Goal: Task Accomplishment & Management: Complete application form

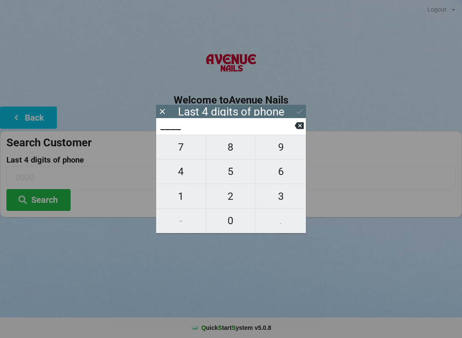
scroll to position [20, 0]
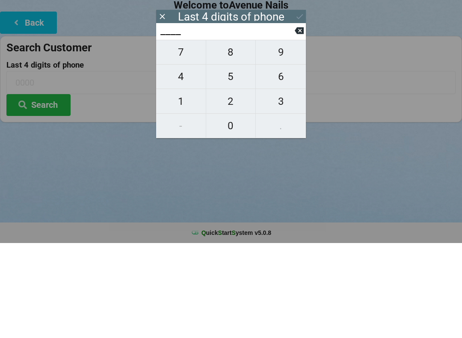
click at [287, 187] on span "3" at bounding box center [281, 196] width 50 height 18
type input "3___"
click at [284, 163] on span "6" at bounding box center [281, 172] width 50 height 18
type input "36__"
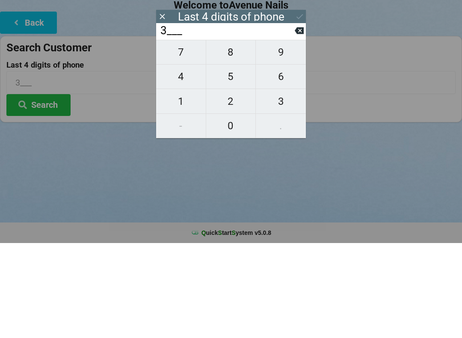
type input "36__"
click at [304, 138] on span "9" at bounding box center [281, 147] width 50 height 18
type input "369_"
click at [300, 138] on span "9" at bounding box center [281, 147] width 50 height 18
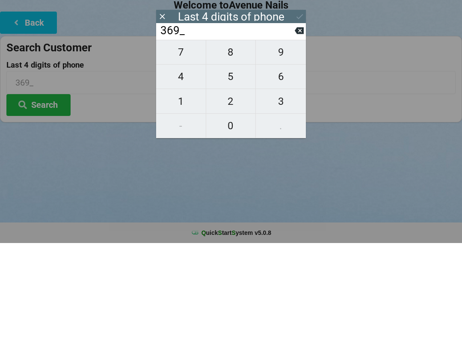
type input "3699"
click at [299, 135] on div "7 8 9 4 5 6 1 2 3 - 0 ." at bounding box center [231, 184] width 150 height 98
click at [166, 119] on input "3699" at bounding box center [227, 126] width 135 height 14
click at [298, 135] on div "7 8 9 4 5 6 1 2 3 - 0 ." at bounding box center [231, 184] width 150 height 98
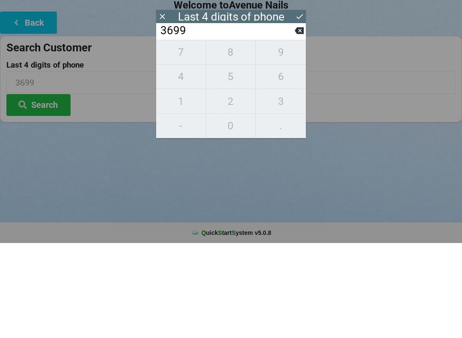
click at [162, 119] on input "3699" at bounding box center [227, 126] width 135 height 14
click at [166, 119] on input "3699" at bounding box center [227, 126] width 135 height 14
click at [160, 119] on input "3699" at bounding box center [227, 126] width 135 height 14
click at [161, 119] on input "3699" at bounding box center [227, 126] width 135 height 14
click at [185, 135] on div "7 8 9 4 5 6 1 2 3 - 0 ." at bounding box center [231, 184] width 150 height 98
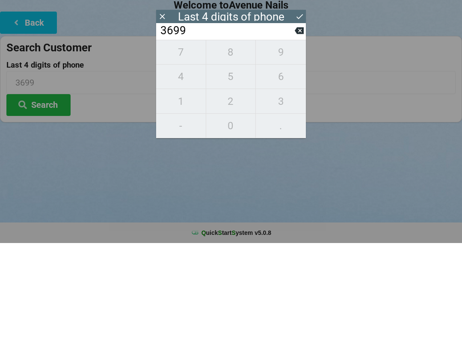
click at [300, 135] on div "7 8 9 4 5 6 1 2 3 - 0 ." at bounding box center [231, 184] width 150 height 98
click at [301, 135] on div "7 8 9 4 5 6 1 2 3 - 0 ." at bounding box center [231, 184] width 150 height 98
click at [303, 135] on div "7 8 9 4 5 6 1 2 3 - 0 ." at bounding box center [231, 184] width 150 height 98
click at [301, 135] on div "7 8 9 4 5 6 1 2 3 - 0 ." at bounding box center [231, 184] width 150 height 98
click at [299, 135] on div "7 8 9 4 5 6 1 2 3 - 0 ." at bounding box center [231, 184] width 150 height 98
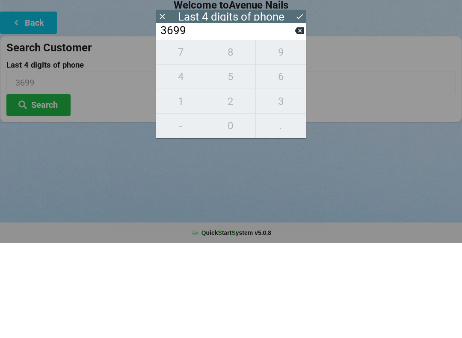
click at [164, 119] on input "3699" at bounding box center [227, 126] width 135 height 14
click at [161, 119] on input "3699" at bounding box center [227, 126] width 135 height 14
click at [160, 119] on input "3699" at bounding box center [227, 126] width 135 height 14
click at [165, 119] on input "3699" at bounding box center [227, 126] width 135 height 14
click at [160, 119] on input "3699" at bounding box center [227, 126] width 135 height 14
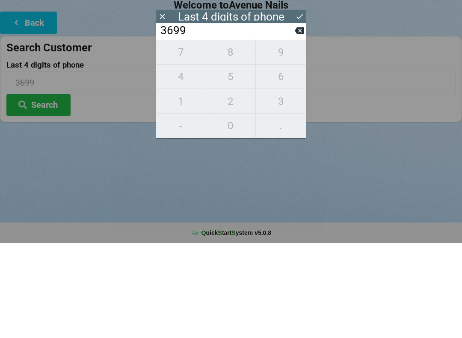
click at [160, 119] on input "3699" at bounding box center [227, 126] width 135 height 14
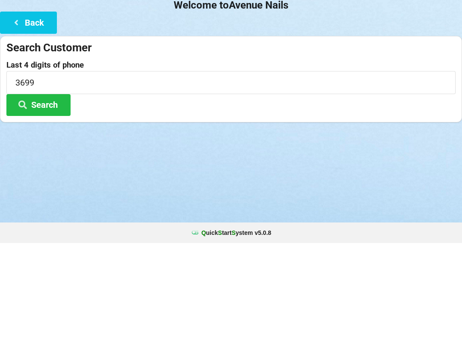
click at [152, 156] on label "Last 4 digits of phone" at bounding box center [230, 160] width 449 height 9
click at [116, 166] on input "3699" at bounding box center [230, 177] width 449 height 23
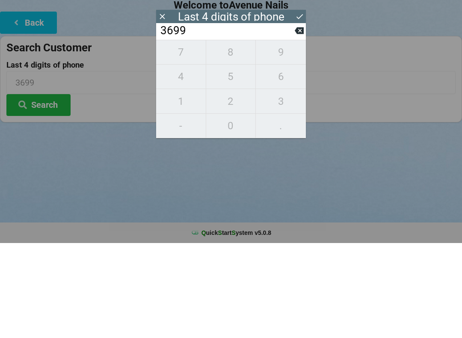
click at [299, 135] on div "7 8 9 4 5 6 1 2 3 - 0 ." at bounding box center [231, 184] width 150 height 98
click at [295, 135] on div "7 8 9 4 5 6 1 2 3 - 0 ." at bounding box center [231, 184] width 150 height 98
click at [167, 119] on input "3699" at bounding box center [227, 126] width 135 height 14
click at [164, 119] on input "3699" at bounding box center [227, 126] width 135 height 14
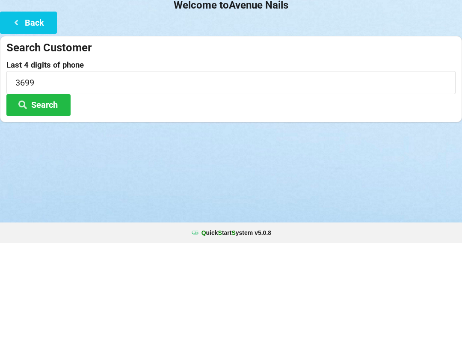
click at [154, 131] on div "Search Customer Last 4 digits of phone 3699 Search" at bounding box center [231, 174] width 462 height 86
click at [39, 107] on button "Back" at bounding box center [28, 118] width 57 height 22
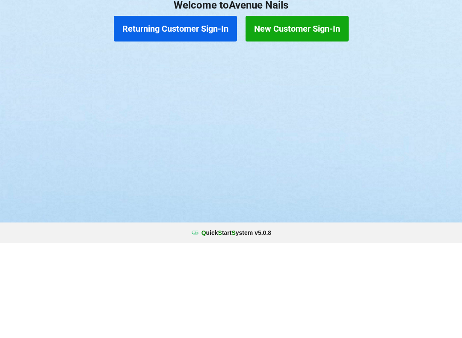
click at [199, 111] on button "Returning Customer Sign-In" at bounding box center [175, 124] width 123 height 26
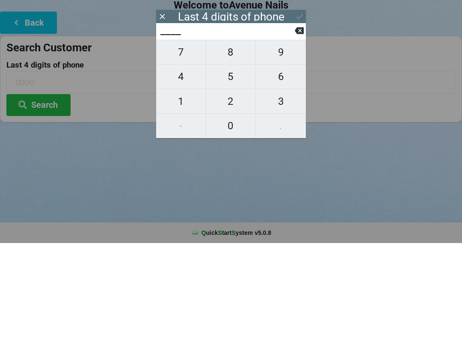
click at [276, 187] on span "3" at bounding box center [281, 196] width 50 height 18
type input "3___"
click at [161, 119] on input "3___" at bounding box center [227, 126] width 135 height 14
click at [299, 138] on span "9" at bounding box center [281, 147] width 50 height 18
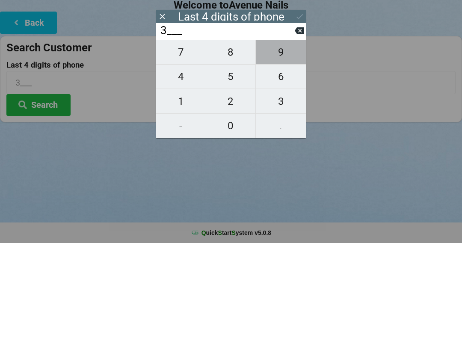
type input "39__"
click at [292, 105] on div "Last 4 digits of phone" at bounding box center [231, 111] width 150 height 13
click at [297, 122] on icon at bounding box center [299, 125] width 9 height 7
click at [298, 122] on icon at bounding box center [299, 125] width 9 height 7
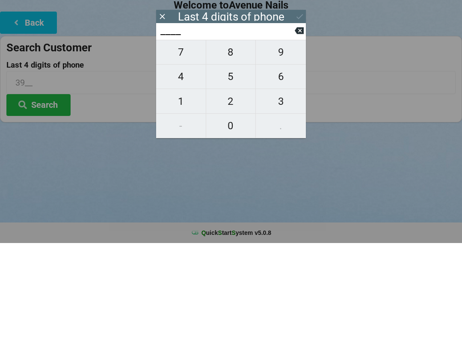
click at [285, 163] on span "6" at bounding box center [281, 172] width 50 height 18
type input "6___"
click at [287, 187] on span "3" at bounding box center [281, 196] width 50 height 18
type input "63__"
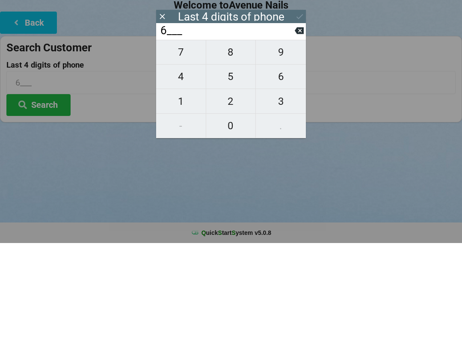
type input "63__"
click at [279, 119] on input "63__" at bounding box center [227, 126] width 135 height 14
click at [281, 138] on span "9" at bounding box center [281, 147] width 50 height 18
type input "639_"
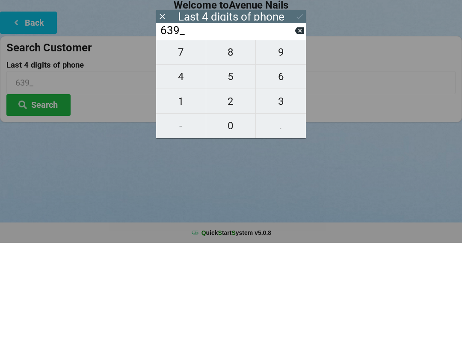
click at [281, 138] on span "9" at bounding box center [281, 147] width 50 height 18
type input "6399"
click at [300, 106] on button at bounding box center [299, 112] width 9 height 12
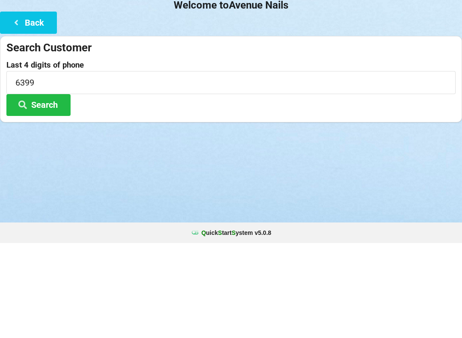
click at [42, 189] on button "Search" at bounding box center [38, 200] width 64 height 22
click at [23, 108] on button "Back" at bounding box center [28, 118] width 57 height 22
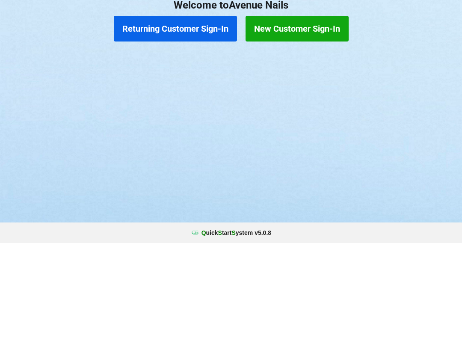
click at [163, 111] on button "Returning Customer Sign-In" at bounding box center [175, 124] width 123 height 26
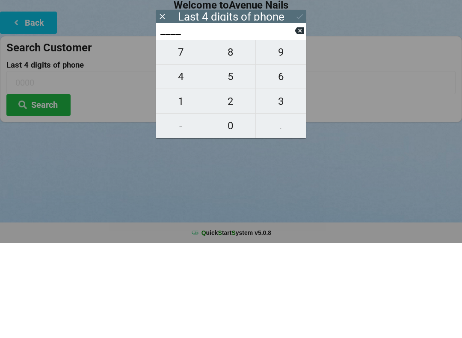
click at [283, 163] on span "6" at bounding box center [281, 172] width 50 height 18
type input "6___"
click at [282, 187] on span "3" at bounding box center [281, 196] width 50 height 18
type input "63__"
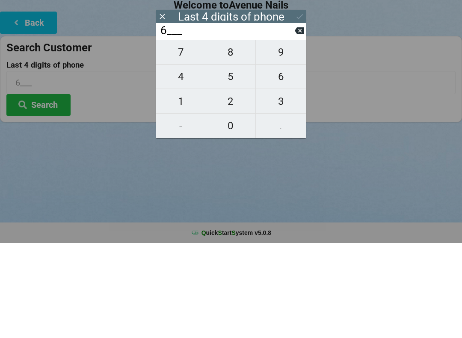
type input "63__"
click at [277, 138] on span "9" at bounding box center [281, 147] width 50 height 18
type input "639_"
click at [273, 138] on span "9" at bounding box center [281, 147] width 50 height 18
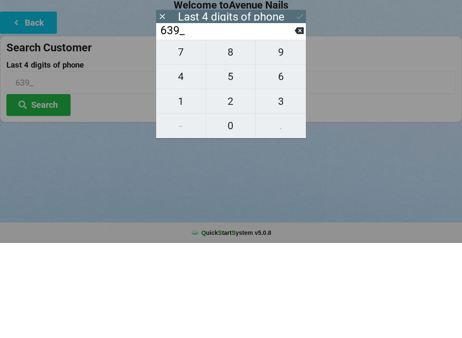
type input "6399"
click at [299, 122] on icon at bounding box center [299, 125] width 9 height 7
click at [258, 135] on button "9" at bounding box center [281, 147] width 50 height 25
type input "6399"
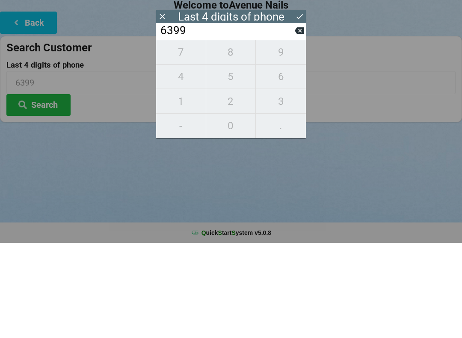
click at [304, 107] on icon at bounding box center [299, 111] width 9 height 9
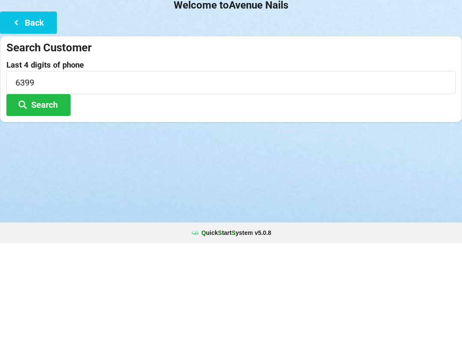
click at [65, 189] on button "Search" at bounding box center [38, 200] width 64 height 22
click at [39, 94] on h2 "Welcome to [GEOGRAPHIC_DATA]" at bounding box center [231, 100] width 462 height 13
click at [29, 107] on button "Back" at bounding box center [28, 118] width 57 height 22
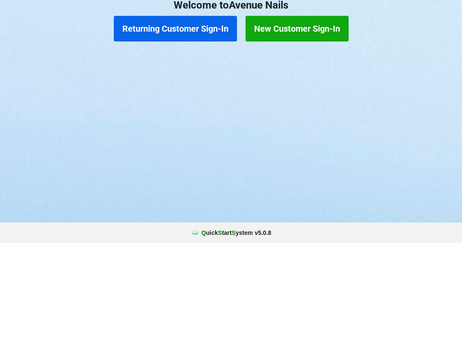
click at [304, 111] on button "New Customer Sign-In" at bounding box center [297, 124] width 103 height 26
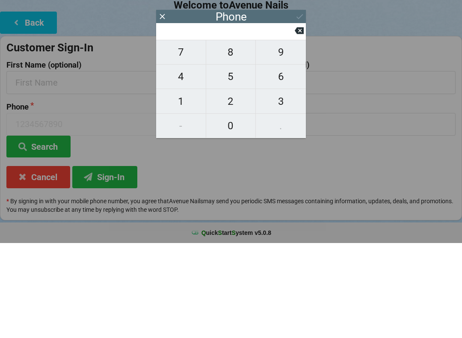
click at [180, 163] on span "4" at bounding box center [181, 172] width 50 height 18
type input "4"
click at [220, 187] on span "2" at bounding box center [231, 196] width 50 height 18
type input "42"
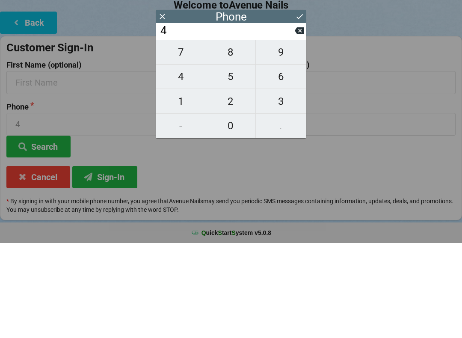
type input "42"
click at [295, 138] on span "9" at bounding box center [281, 147] width 50 height 18
type input "429"
click at [298, 138] on span "9" at bounding box center [281, 147] width 50 height 18
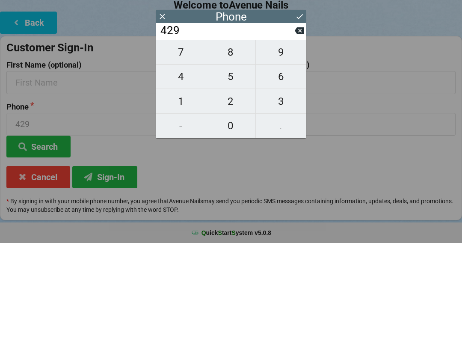
type input "4299"
click at [295, 138] on span "9" at bounding box center [281, 147] width 50 height 18
type input "42999"
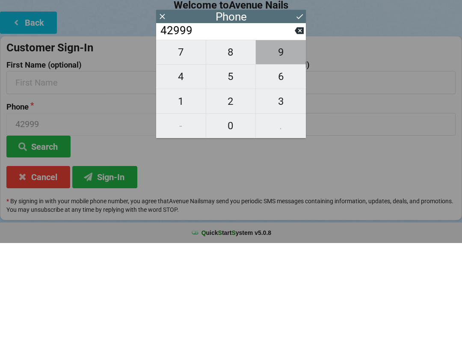
click at [303, 138] on span "9" at bounding box center [281, 147] width 50 height 18
type input "429999"
click at [301, 138] on span "9" at bounding box center [281, 147] width 50 height 18
type input "4299999"
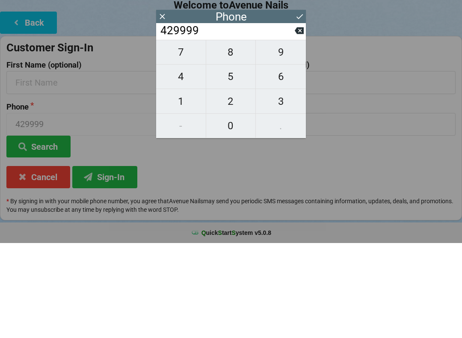
type input "4299999"
click at [294, 119] on input "4299999" at bounding box center [227, 126] width 135 height 14
click at [164, 119] on input "4299999" at bounding box center [227, 126] width 135 height 14
click at [163, 119] on input "4299999" at bounding box center [227, 126] width 135 height 14
click at [167, 119] on input "4299999" at bounding box center [227, 126] width 135 height 14
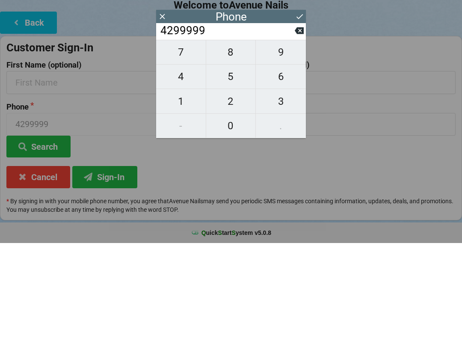
click at [191, 138] on span "7" at bounding box center [181, 147] width 50 height 18
type input "42999997"
click at [295, 135] on button "9" at bounding box center [281, 147] width 50 height 25
type input "429999979"
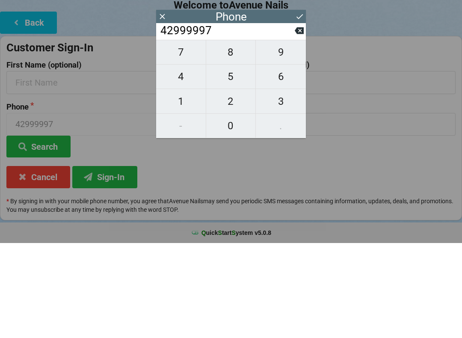
type input "429999979"
click at [286, 119] on input "429999979" at bounding box center [227, 126] width 135 height 14
click at [283, 119] on input "429999979" at bounding box center [227, 126] width 135 height 14
click at [300, 120] on button at bounding box center [299, 126] width 9 height 12
click at [302, 120] on button at bounding box center [299, 126] width 9 height 12
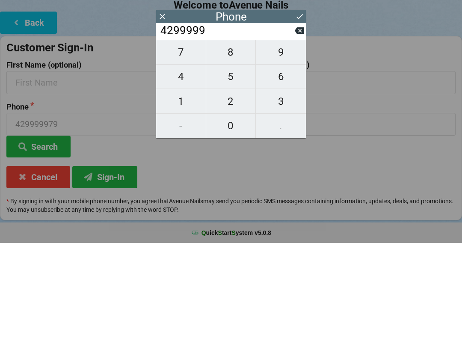
click at [303, 120] on button at bounding box center [299, 126] width 9 height 12
click at [303, 121] on icon at bounding box center [299, 125] width 9 height 9
click at [302, 121] on icon at bounding box center [299, 125] width 9 height 9
click at [303, 120] on button at bounding box center [299, 126] width 9 height 12
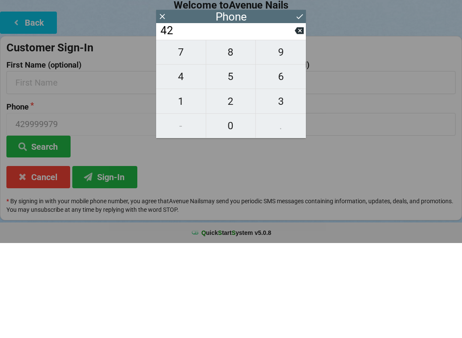
click at [303, 120] on button at bounding box center [299, 126] width 9 height 12
type input "4"
click at [303, 122] on icon at bounding box center [299, 125] width 9 height 7
click at [176, 160] on button "4" at bounding box center [181, 172] width 50 height 24
type input "4"
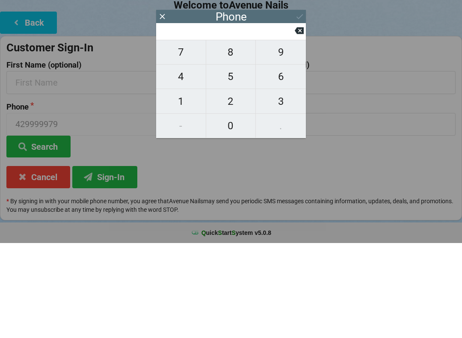
type input "4"
click at [299, 120] on button at bounding box center [299, 126] width 9 height 12
click at [181, 138] on span "7" at bounding box center [181, 147] width 50 height 18
type input "7"
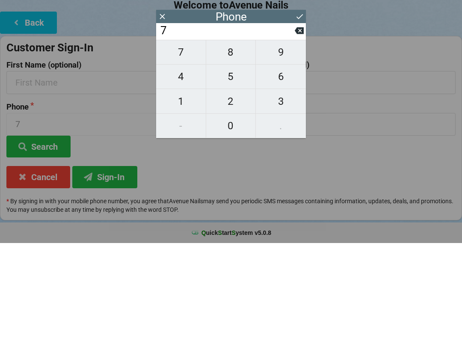
click at [230, 187] on span "2" at bounding box center [231, 196] width 50 height 18
type input "72"
click at [189, 140] on span "7" at bounding box center [181, 147] width 50 height 18
type input "727"
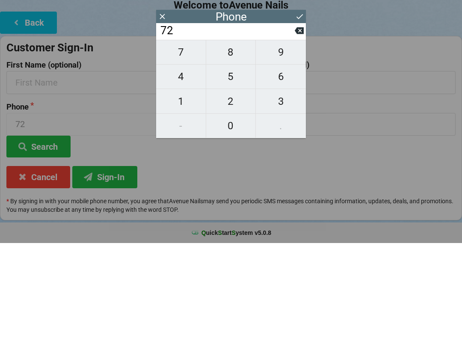
type input "727"
click at [279, 163] on span "6" at bounding box center [281, 172] width 50 height 18
type input "7276"
click at [228, 141] on span "8" at bounding box center [231, 147] width 50 height 18
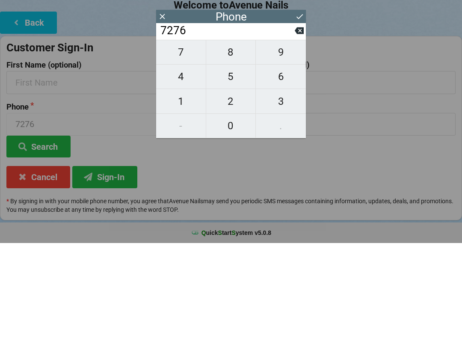
type input "72768"
click at [276, 163] on span "6" at bounding box center [281, 172] width 50 height 18
type input "727686"
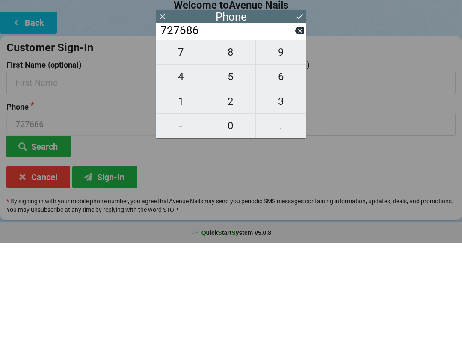
click at [231, 187] on span "2" at bounding box center [231, 196] width 50 height 18
type input "7276862"
click at [187, 160] on button "4" at bounding box center [181, 172] width 50 height 24
type input "72768624"
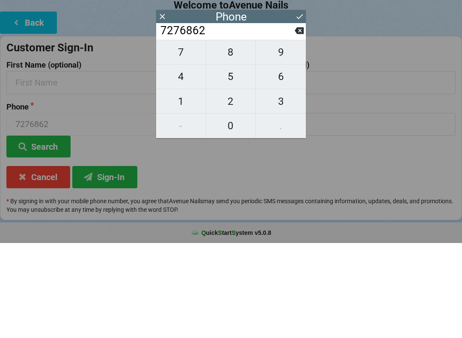
type input "72768624"
click at [294, 119] on input "72768624" at bounding box center [227, 126] width 135 height 14
click at [299, 120] on button at bounding box center [299, 126] width 9 height 12
click at [181, 160] on button "4" at bounding box center [181, 172] width 50 height 24
click at [298, 120] on button at bounding box center [299, 126] width 9 height 12
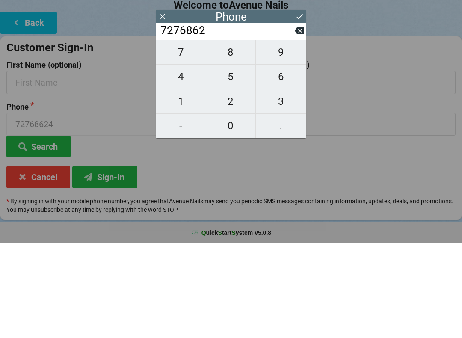
click at [182, 138] on span "7" at bounding box center [181, 147] width 50 height 18
type input "72768627"
click at [183, 138] on span "7" at bounding box center [181, 147] width 50 height 18
type input "727686277"
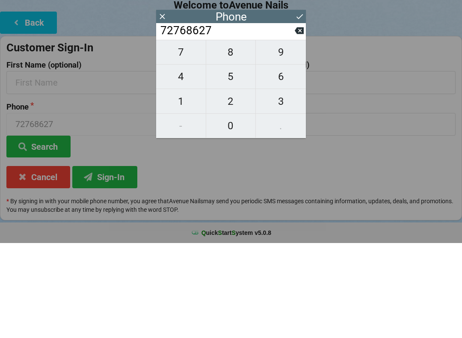
type input "727686277"
click at [234, 187] on span "2" at bounding box center [231, 196] width 50 height 18
type input "7276862772"
click at [297, 107] on icon at bounding box center [299, 111] width 9 height 9
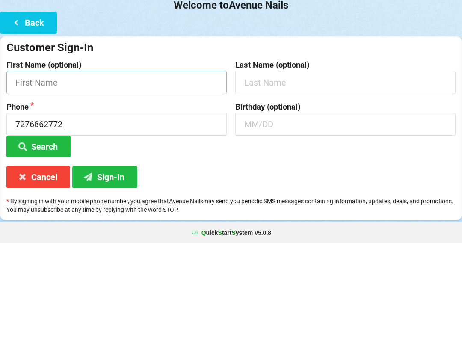
click at [60, 166] on input "text" at bounding box center [116, 177] width 220 height 23
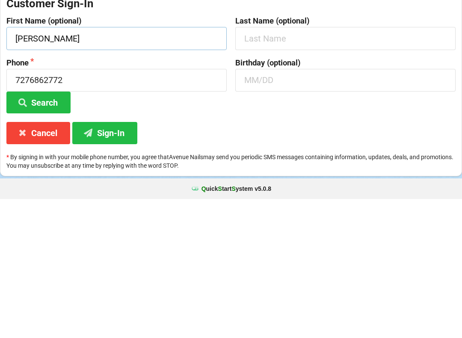
type input "[PERSON_NAME]"
click at [101, 261] on button "Sign-In" at bounding box center [104, 272] width 65 height 22
